Goal: Navigation & Orientation: Find specific page/section

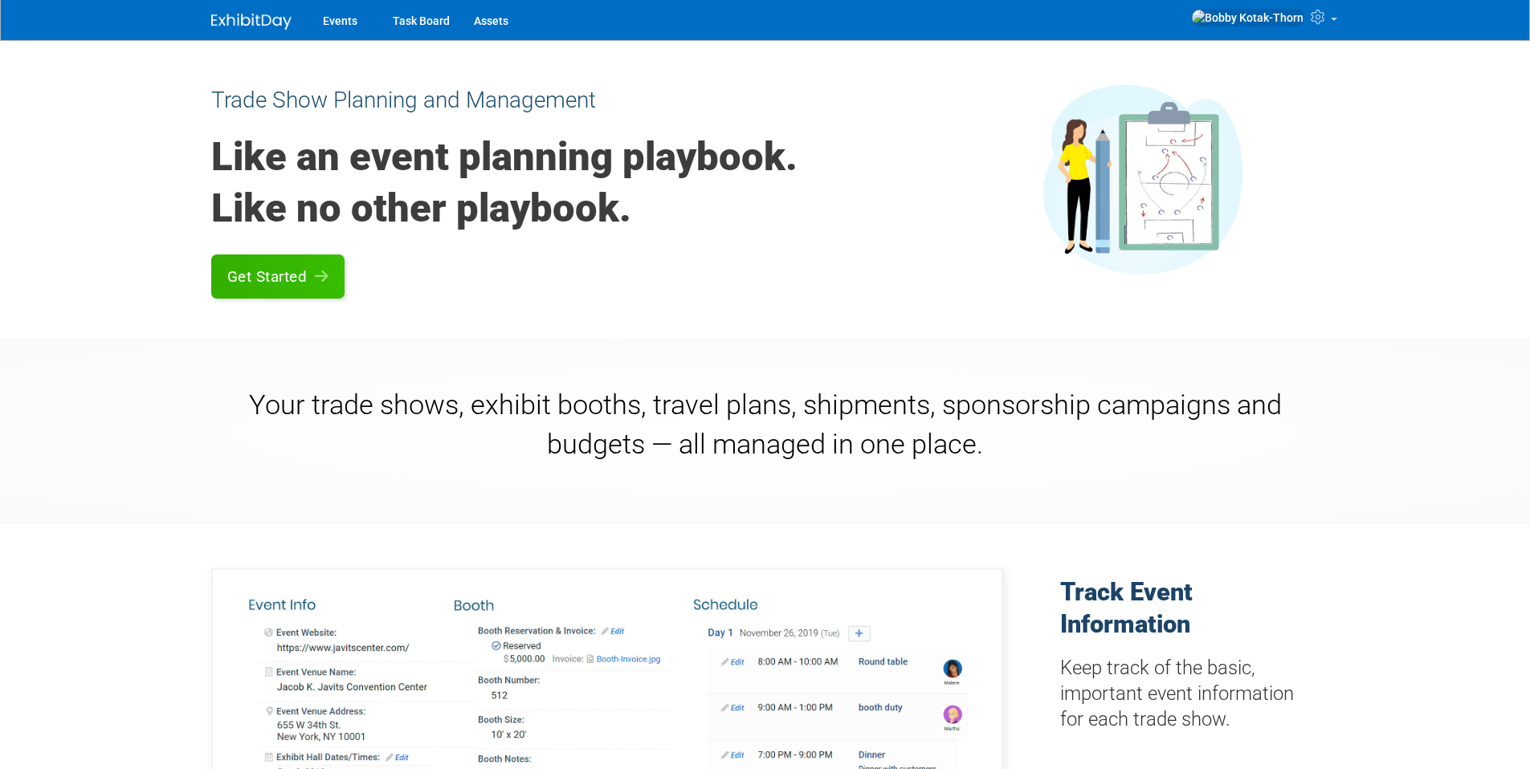
drag, startPoint x: 438, startPoint y: 340, endPoint x: 514, endPoint y: 311, distance: 81.9
click at [1283, 26] on img at bounding box center [1247, 18] width 113 height 18
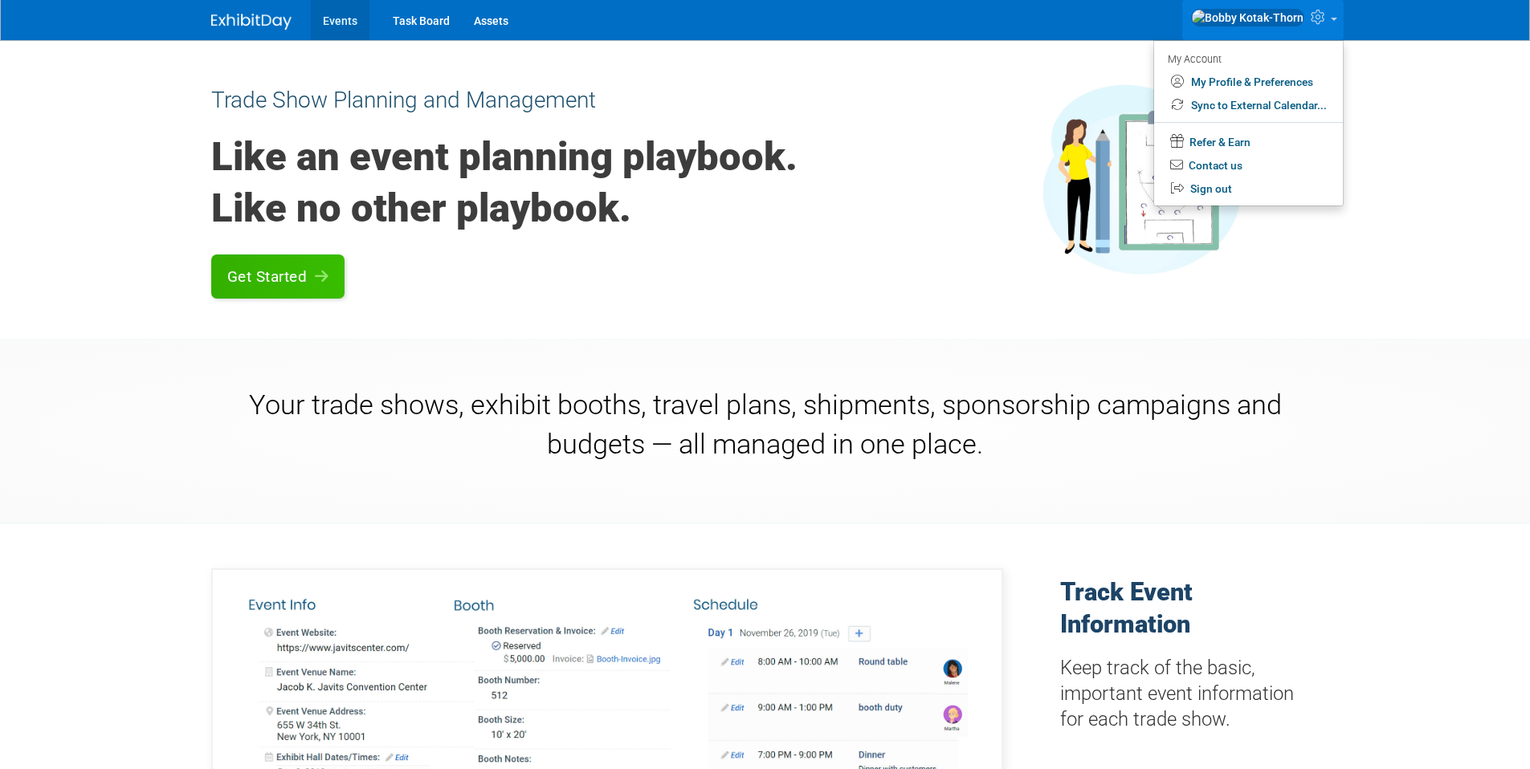
click at [328, 24] on link "Events" at bounding box center [340, 20] width 59 height 40
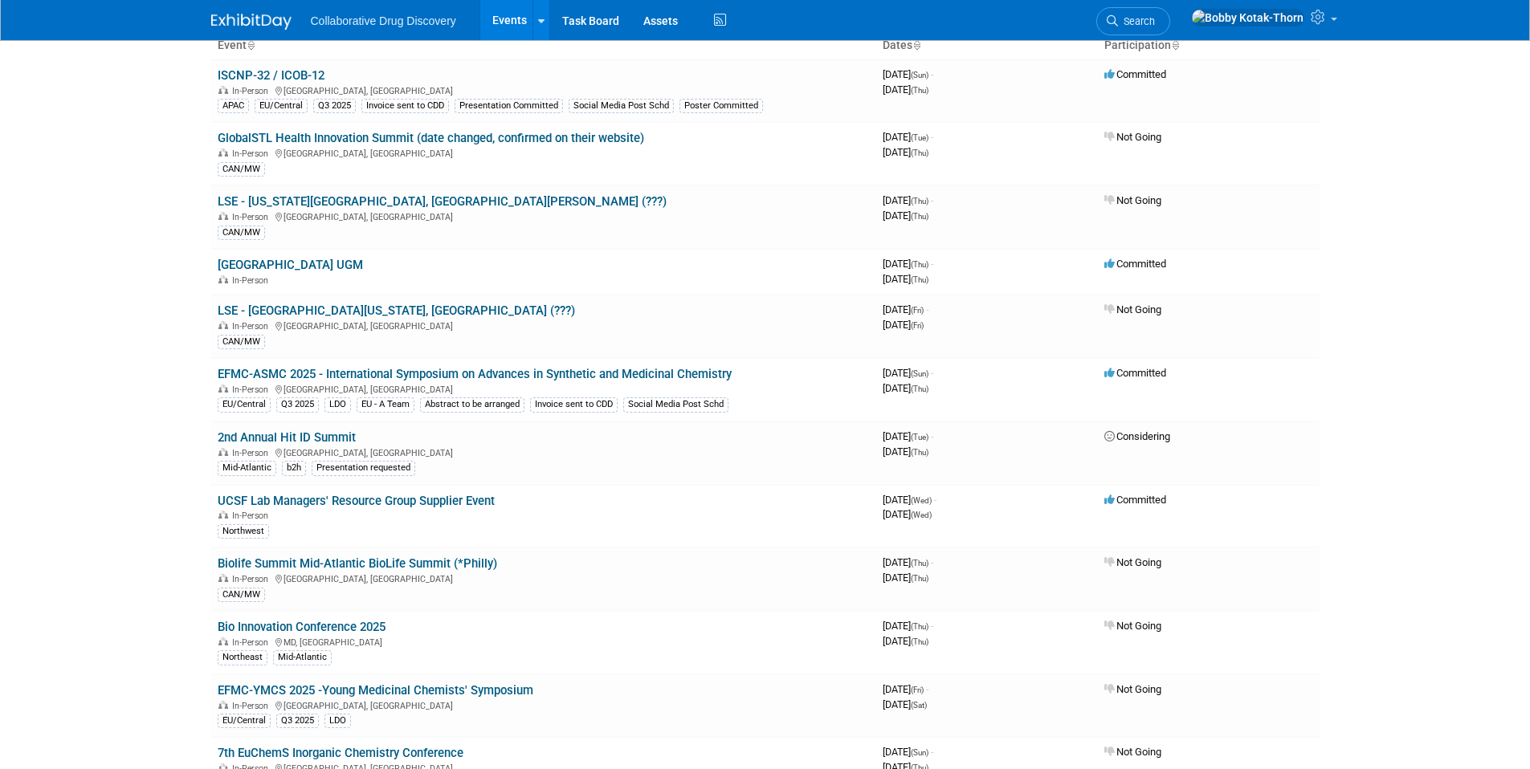
scroll to position [720, 0]
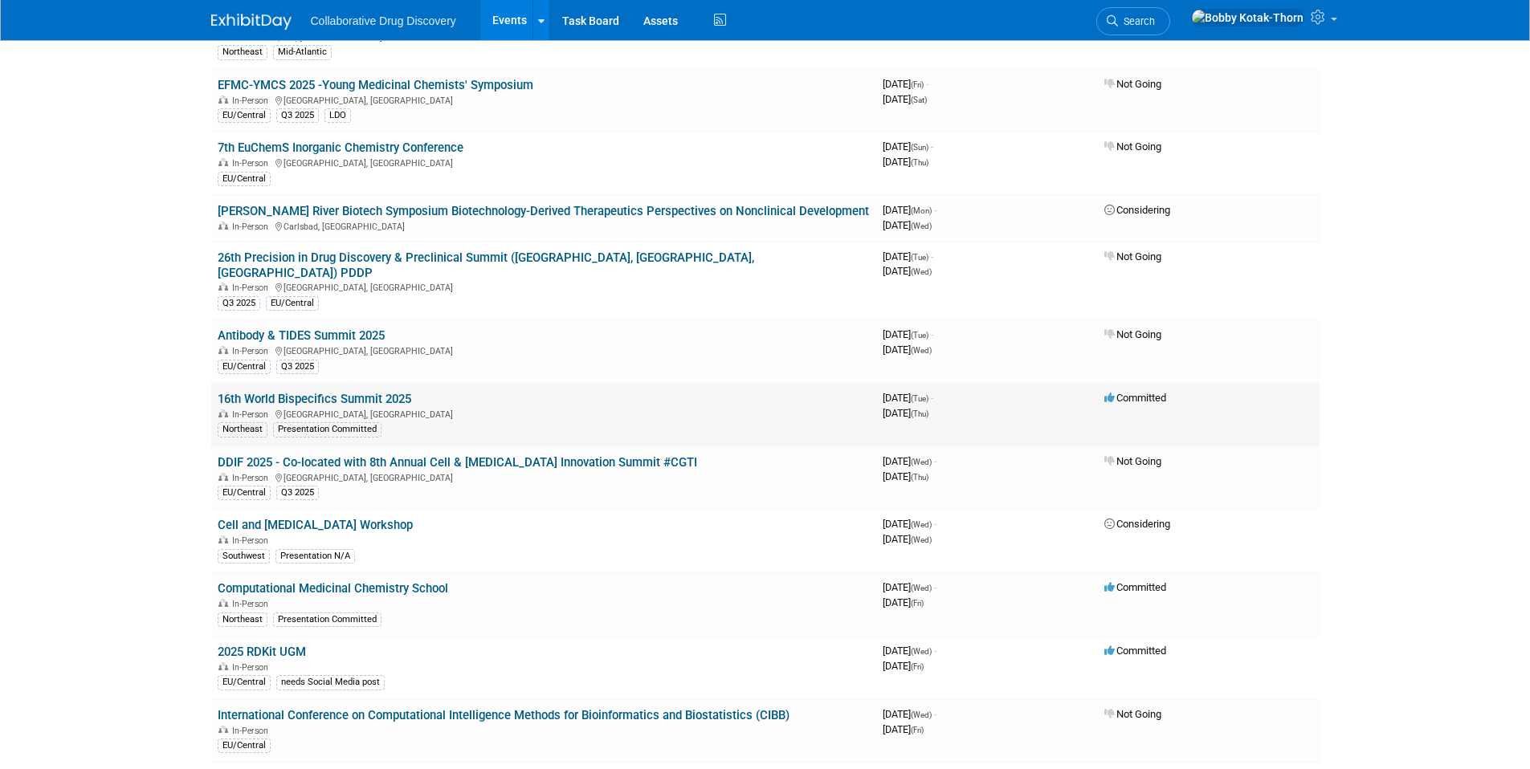
click at [263, 392] on link "16th World Bispecifics Summit 2025" at bounding box center [315, 399] width 194 height 14
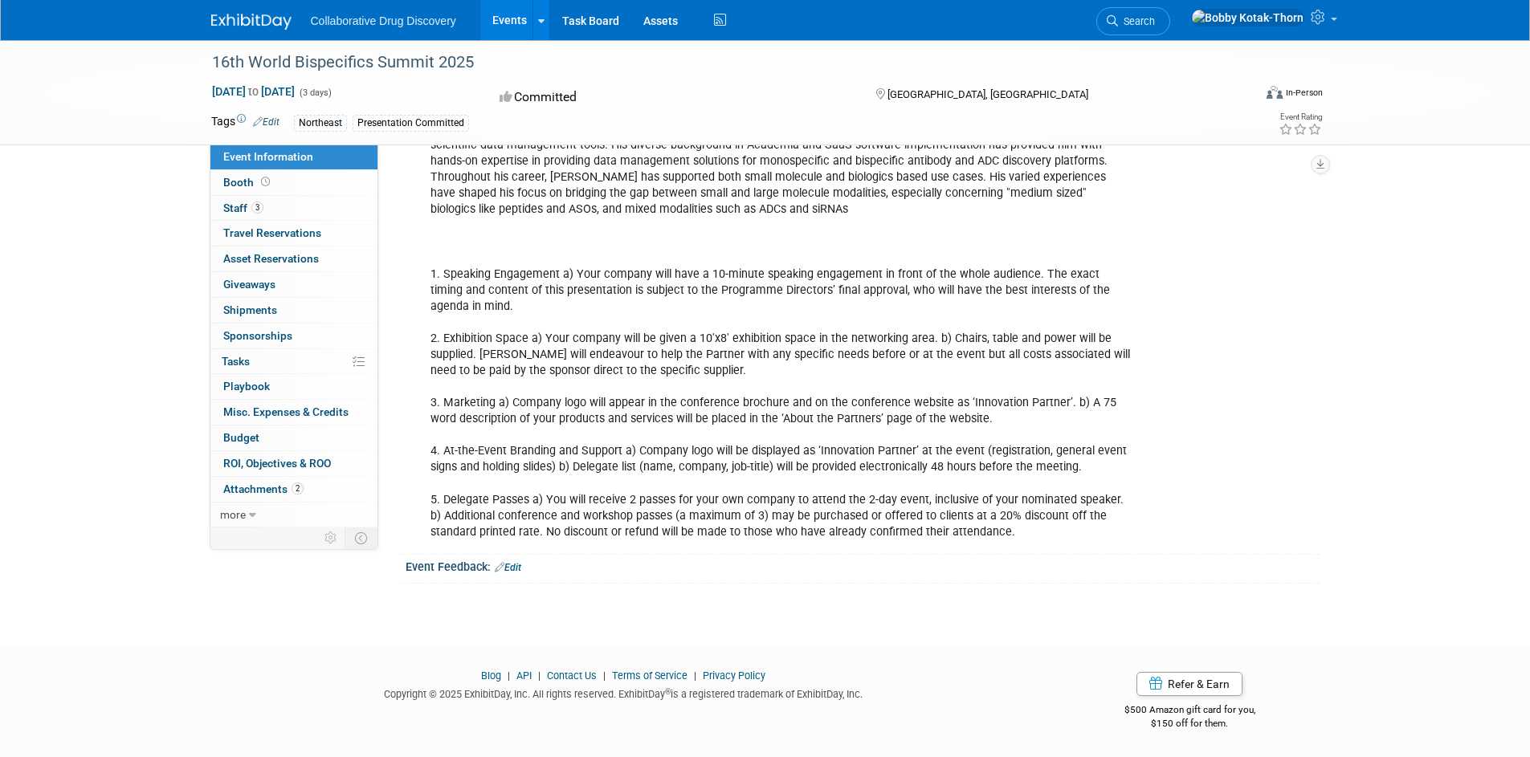
scroll to position [797, 0]
